Goal: Task Accomplishment & Management: Manage account settings

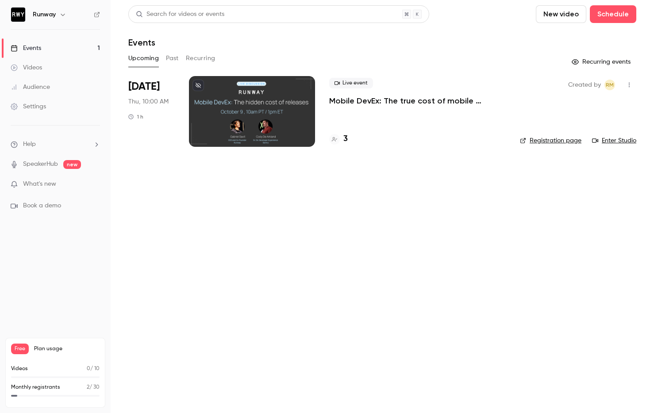
click at [173, 58] on button "Past" at bounding box center [172, 58] width 13 height 14
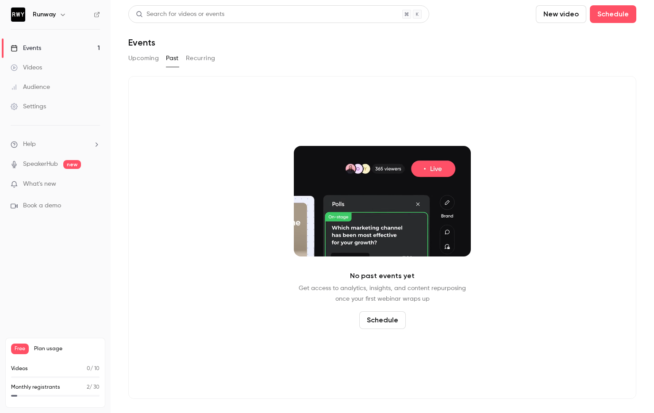
click at [301, 58] on div "Upcoming Past Recurring" at bounding box center [382, 58] width 508 height 14
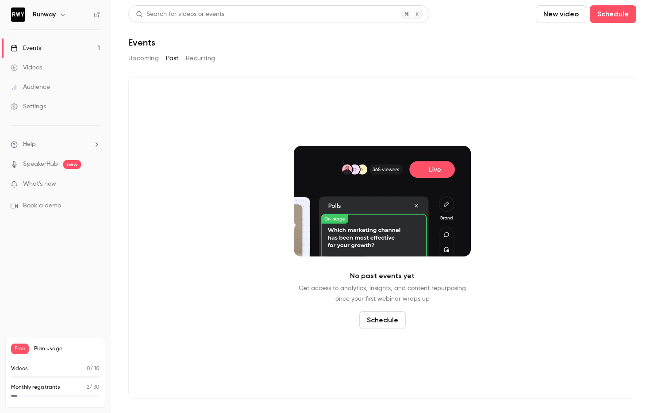
click at [48, 144] on li "Help" at bounding box center [55, 144] width 89 height 9
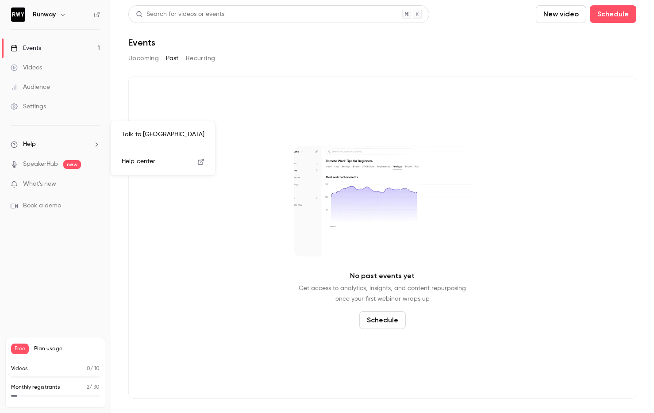
click at [66, 268] on div at bounding box center [327, 206] width 654 height 413
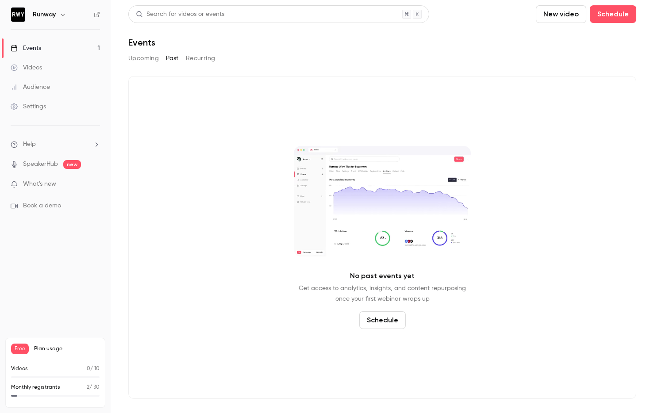
click at [36, 111] on link "Settings" at bounding box center [55, 106] width 111 height 19
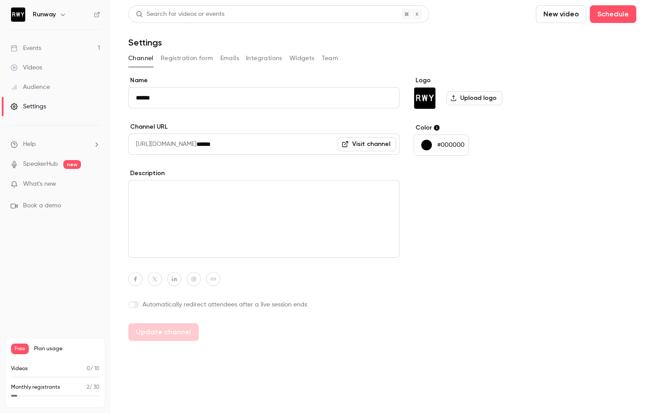
click at [46, 347] on span "Plan usage" at bounding box center [67, 349] width 66 height 7
click at [40, 352] on span "Plan usage" at bounding box center [67, 349] width 66 height 7
drag, startPoint x: 44, startPoint y: 367, endPoint x: 43, endPoint y: 376, distance: 8.5
click at [45, 368] on div "Videos 0 / 10" at bounding box center [55, 369] width 89 height 8
click at [39, 382] on div "Videos 0 / 10 Monthly registrants 2 / 30" at bounding box center [55, 383] width 89 height 37
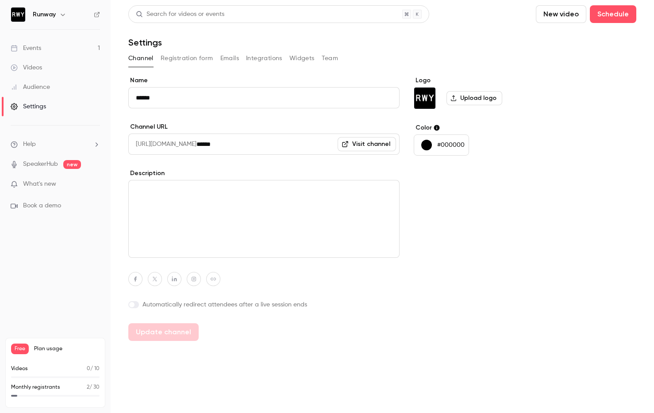
click at [37, 395] on span at bounding box center [55, 396] width 89 height 2
drag, startPoint x: 96, startPoint y: 391, endPoint x: 7, endPoint y: 376, distance: 90.3
click at [95, 391] on p "2 / 30" at bounding box center [93, 388] width 13 height 8
click at [7, 376] on div "Free Plan usage Videos 0 / 10 Monthly registrants 2 / 30" at bounding box center [55, 373] width 100 height 70
click at [19, 370] on p "Videos" at bounding box center [19, 369] width 17 height 8
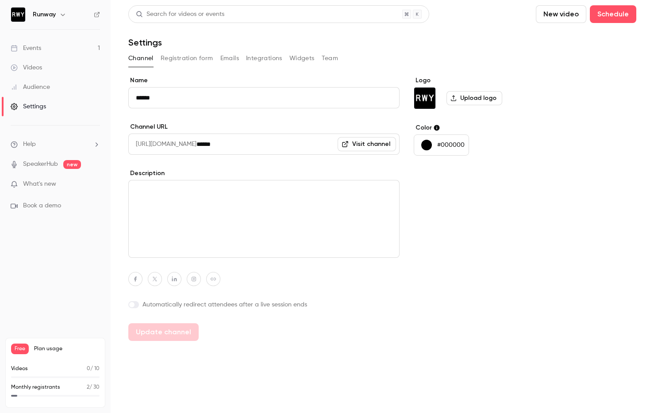
click at [19, 366] on p "Videos" at bounding box center [19, 369] width 17 height 8
click at [22, 387] on p "Monthly registrants" at bounding box center [35, 388] width 49 height 8
click at [40, 392] on div "Monthly registrants 2 / 30" at bounding box center [55, 390] width 89 height 13
click at [47, 248] on nav "Runway Events 1 Videos Audience Settings Help SpeakerHub new What's new Book a …" at bounding box center [55, 206] width 111 height 413
click at [52, 16] on h6 "Runway" at bounding box center [44, 14] width 23 height 9
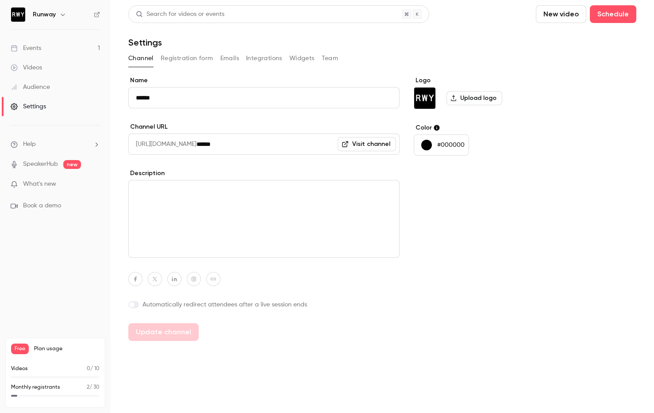
click at [62, 13] on icon "button" at bounding box center [62, 14] width 7 height 7
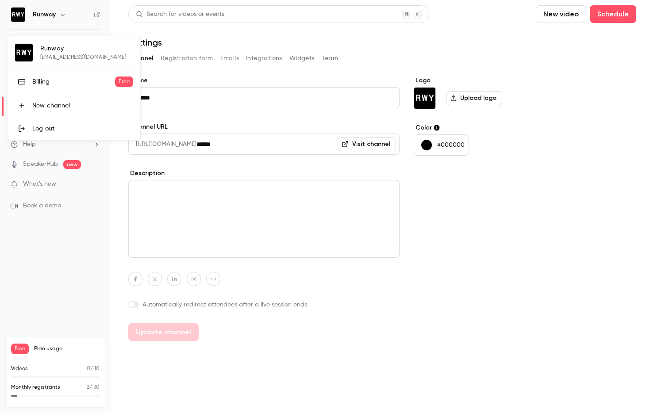
click at [53, 91] on link "Billing Free" at bounding box center [74, 82] width 133 height 25
